Goal: Task Accomplishment & Management: Use online tool/utility

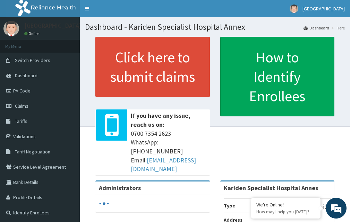
click at [37, 107] on link "Claims" at bounding box center [40, 106] width 80 height 15
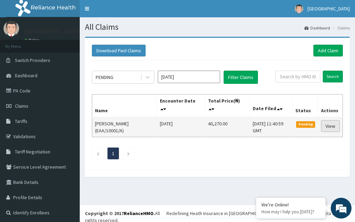
click at [325, 126] on link "View" at bounding box center [330, 126] width 19 height 12
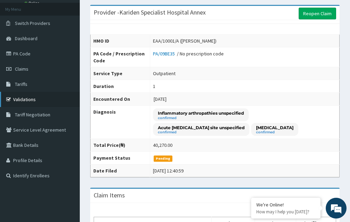
click at [40, 103] on link "Validations" at bounding box center [40, 99] width 80 height 15
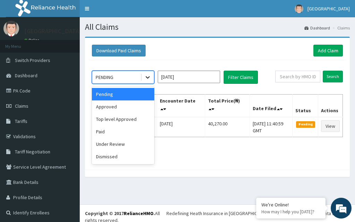
click at [148, 75] on icon at bounding box center [147, 77] width 7 height 7
click at [146, 106] on div "Approved" at bounding box center [123, 107] width 62 height 12
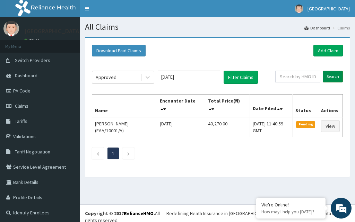
click at [331, 72] on input "Search" at bounding box center [333, 77] width 20 height 12
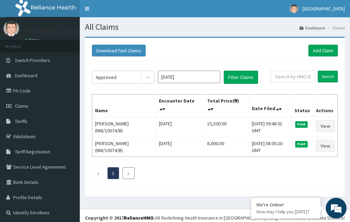
click at [132, 176] on li at bounding box center [128, 174] width 12 height 12
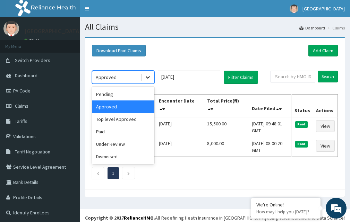
click at [148, 79] on icon at bounding box center [147, 77] width 7 height 7
click at [130, 121] on div "Top level Approved" at bounding box center [123, 119] width 62 height 12
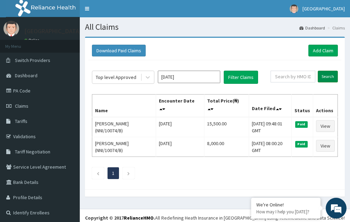
click at [328, 76] on input "Search" at bounding box center [328, 77] width 20 height 12
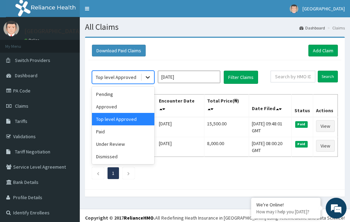
click at [149, 75] on icon at bounding box center [147, 77] width 7 height 7
click at [135, 133] on div "Paid" at bounding box center [123, 132] width 62 height 12
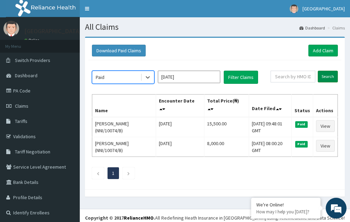
click at [325, 74] on input "Search" at bounding box center [328, 77] width 20 height 12
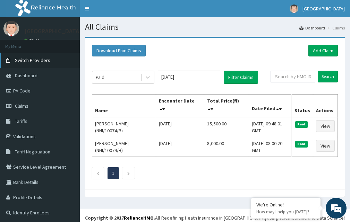
click at [44, 58] on span "Switch Providers" at bounding box center [32, 60] width 35 height 6
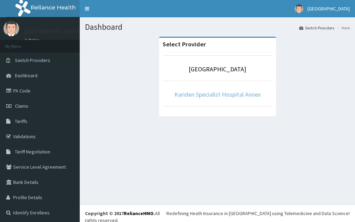
click at [224, 93] on link "Kariden Specialist Hospital Annex" at bounding box center [218, 95] width 86 height 8
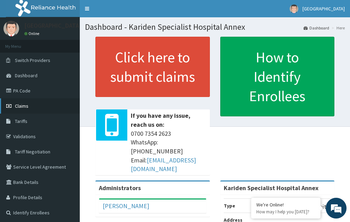
click at [58, 101] on link "Claims" at bounding box center [40, 106] width 80 height 15
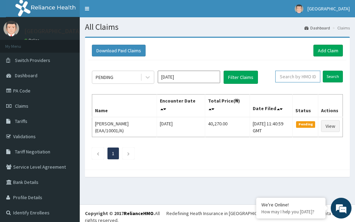
click at [300, 77] on input "text" at bounding box center [297, 77] width 45 height 12
click at [325, 79] on input "Search" at bounding box center [333, 77] width 20 height 12
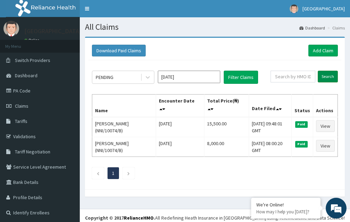
click at [325, 79] on input "Search" at bounding box center [328, 77] width 20 height 12
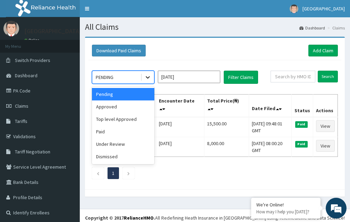
click at [149, 76] on icon at bounding box center [147, 77] width 7 height 7
click at [136, 156] on div "Dismissed" at bounding box center [123, 157] width 62 height 12
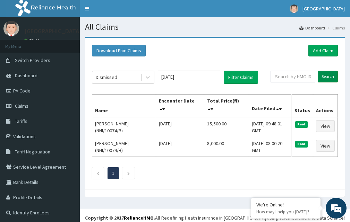
click at [333, 82] on input "Search" at bounding box center [328, 77] width 20 height 12
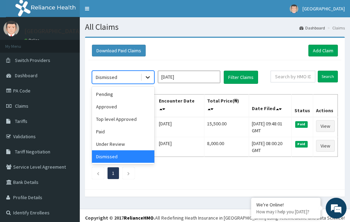
click at [146, 77] on icon at bounding box center [148, 78] width 4 height 2
click at [148, 104] on div "Approved" at bounding box center [123, 107] width 62 height 12
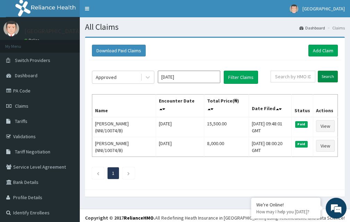
click at [327, 78] on input "Search" at bounding box center [328, 77] width 20 height 12
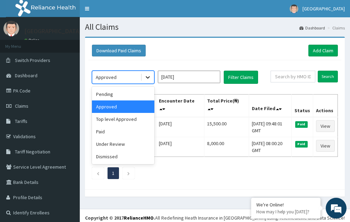
click at [152, 79] on div at bounding box center [148, 77] width 12 height 12
click at [136, 101] on div "Approved" at bounding box center [123, 107] width 62 height 12
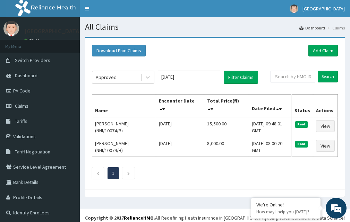
click at [138, 98] on th "Name" at bounding box center [124, 106] width 64 height 23
click at [142, 79] on div at bounding box center [148, 77] width 12 height 12
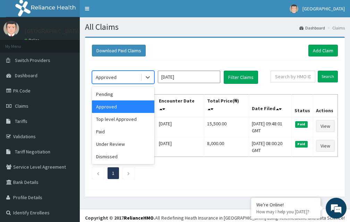
click at [142, 105] on div "Approved" at bounding box center [123, 107] width 62 height 12
click at [152, 74] on div at bounding box center [148, 77] width 12 height 12
click at [145, 93] on div "Pending" at bounding box center [123, 94] width 62 height 12
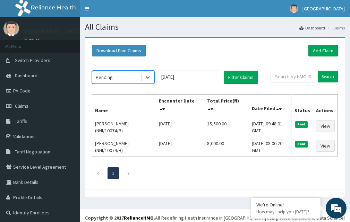
click at [339, 80] on div "option Pending, selected. Select is focused ,type to refine list, press Down to…" at bounding box center [214, 123] width 253 height 126
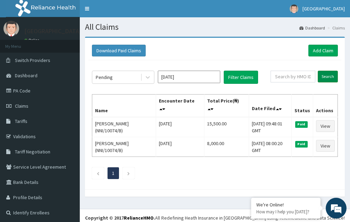
click at [336, 80] on input "Search" at bounding box center [328, 77] width 20 height 12
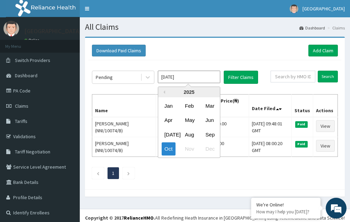
click at [207, 76] on input "[DATE]" at bounding box center [189, 77] width 62 height 12
click at [213, 137] on div "Sep" at bounding box center [210, 134] width 14 height 13
type input "Sep 2025"
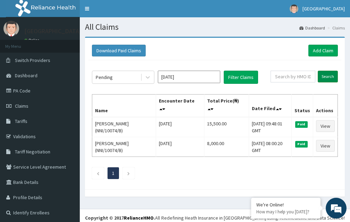
click at [325, 77] on input "Search" at bounding box center [328, 77] width 20 height 12
click at [149, 78] on icon at bounding box center [147, 77] width 7 height 7
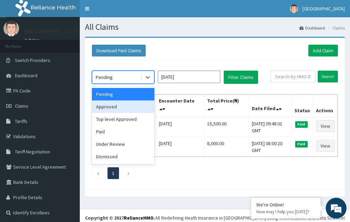
click at [146, 102] on div "Approved" at bounding box center [123, 107] width 62 height 12
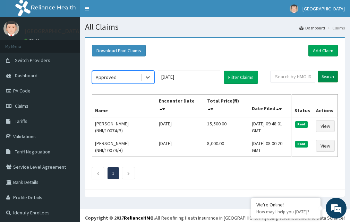
click at [326, 76] on input "Search" at bounding box center [328, 77] width 20 height 12
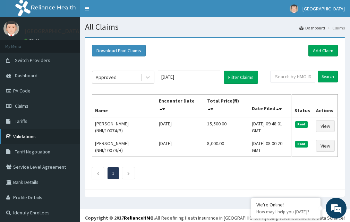
click at [59, 135] on link "Validations" at bounding box center [40, 136] width 80 height 15
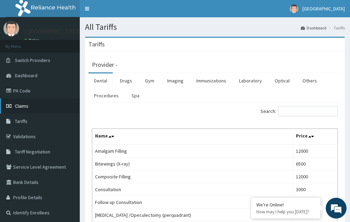
click at [58, 108] on link "Claims" at bounding box center [40, 106] width 80 height 15
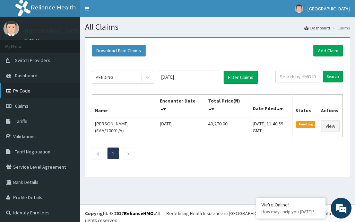
click at [37, 91] on link "PA Code" at bounding box center [40, 90] width 80 height 15
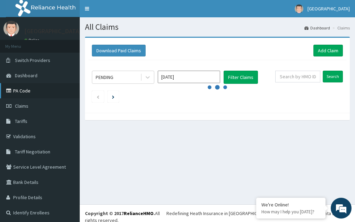
click at [44, 92] on link "PA Code" at bounding box center [40, 90] width 80 height 15
